Goal: Find specific page/section

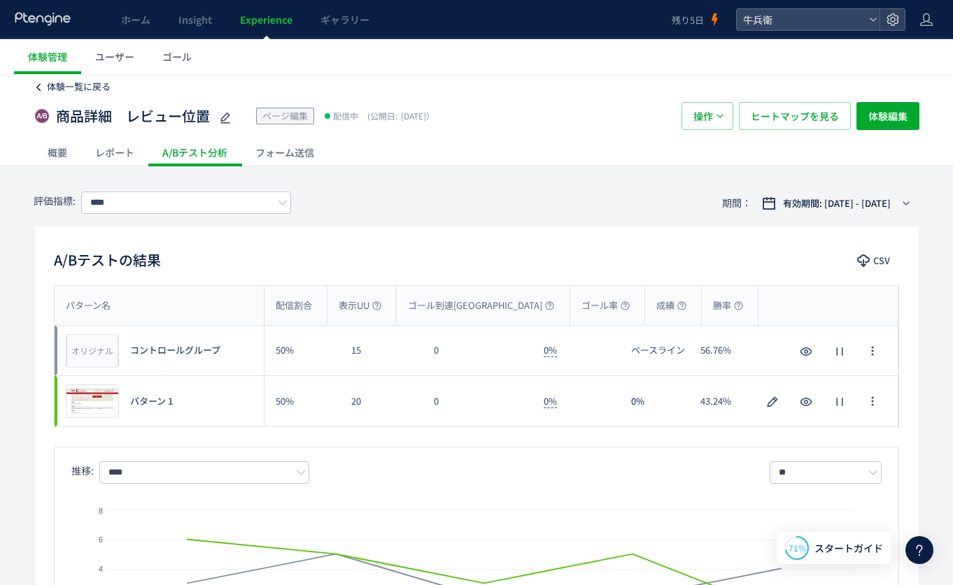
click at [97, 86] on span "体験一覧に戻る" at bounding box center [79, 86] width 64 height 13
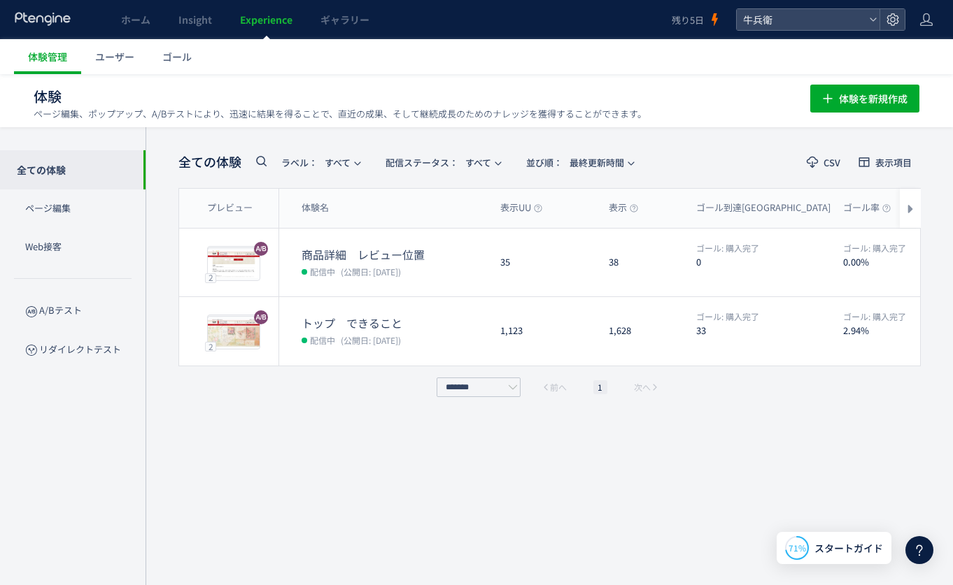
click at [50, 26] on link at bounding box center [43, 19] width 58 height 15
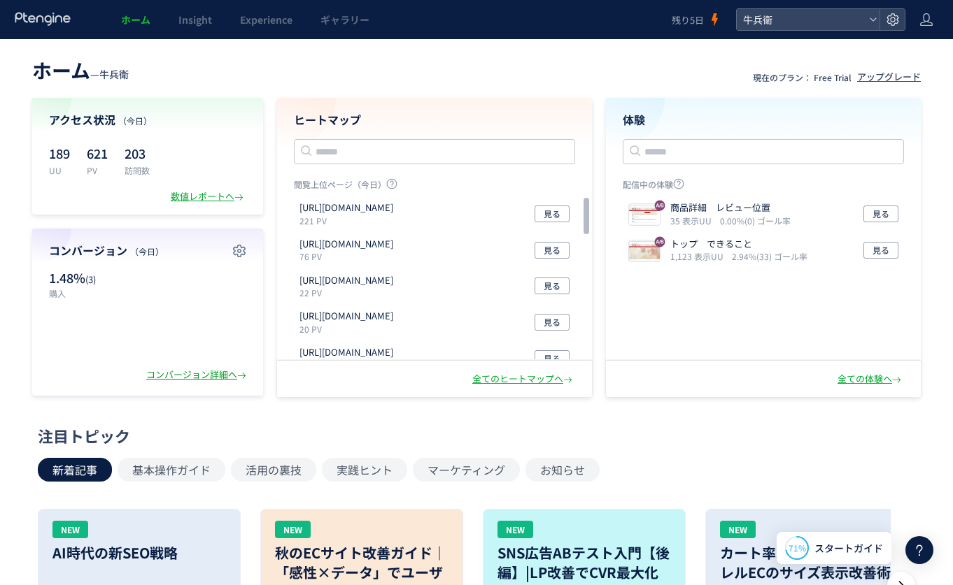
click at [220, 369] on div "コンバージョン詳細へ" at bounding box center [197, 375] width 103 height 13
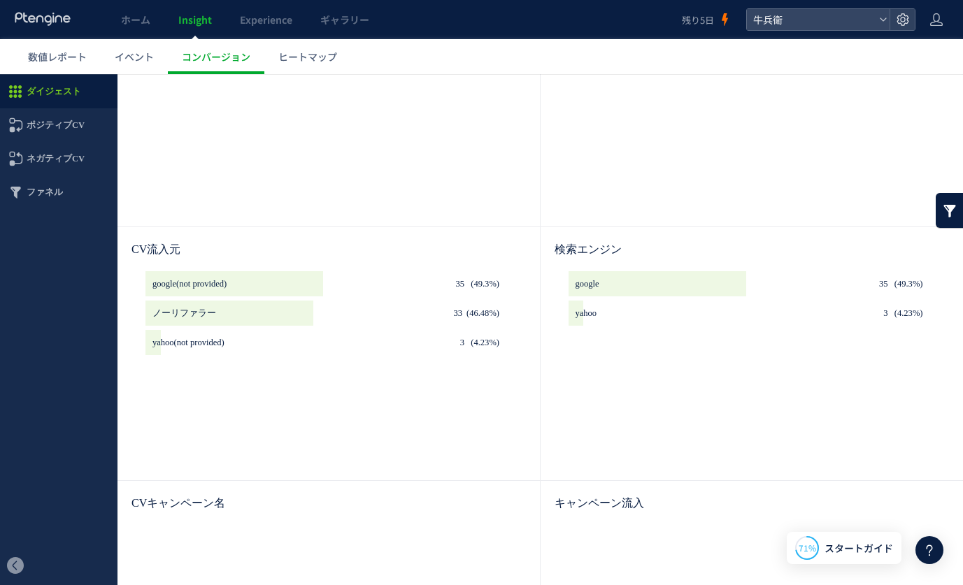
scroll to position [331, 0]
